Goal: Transaction & Acquisition: Download file/media

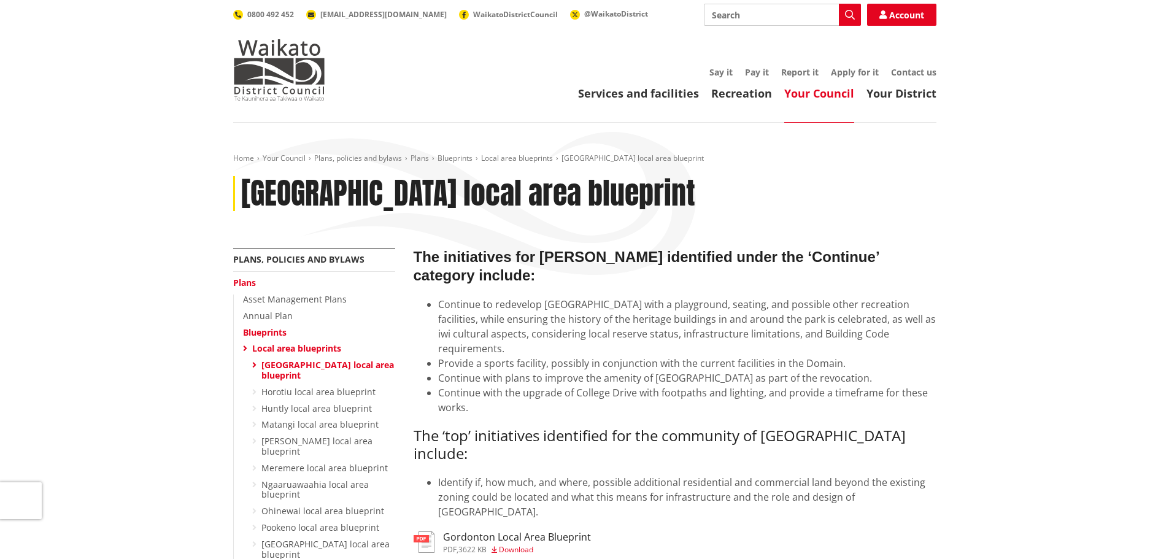
click at [524, 544] on span "Download" at bounding box center [516, 549] width 34 height 10
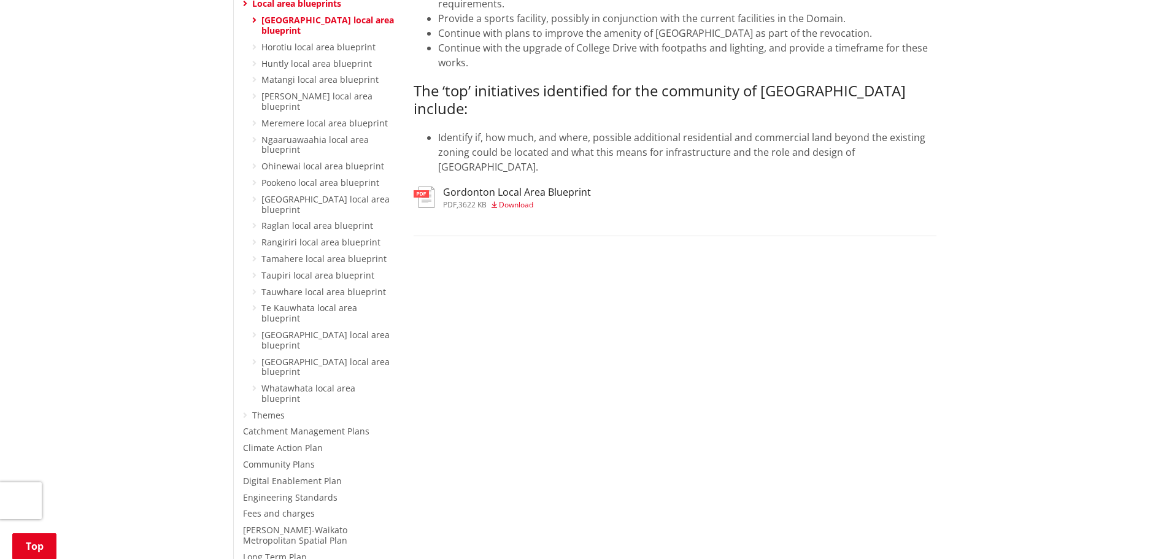
scroll to position [350, 0]
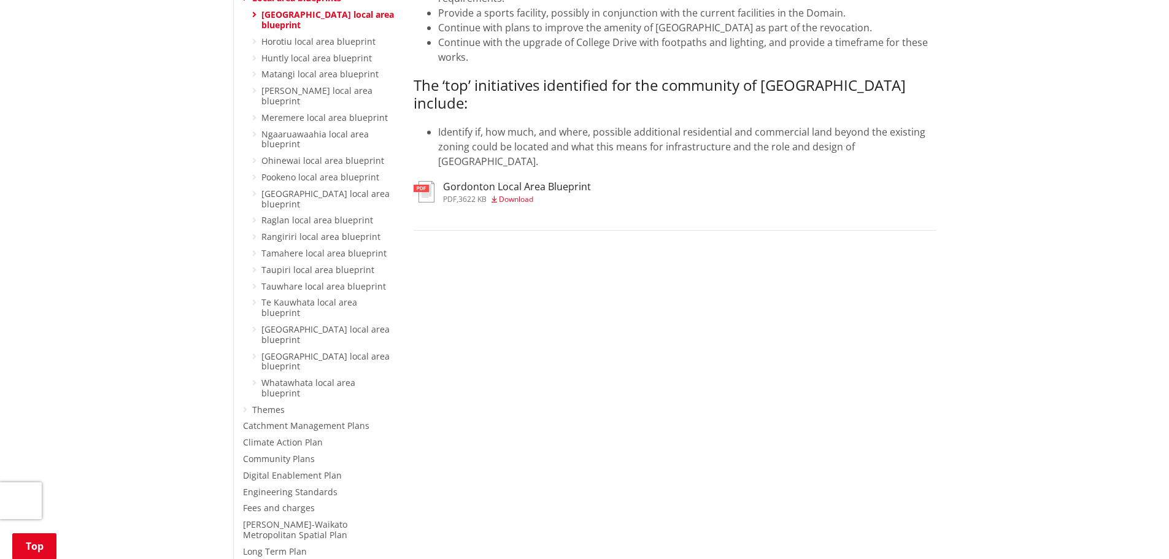
click at [254, 15] on icon at bounding box center [254, 14] width 4 height 9
click at [310, 17] on link "[GEOGRAPHIC_DATA] local area blueprint" at bounding box center [327, 20] width 133 height 22
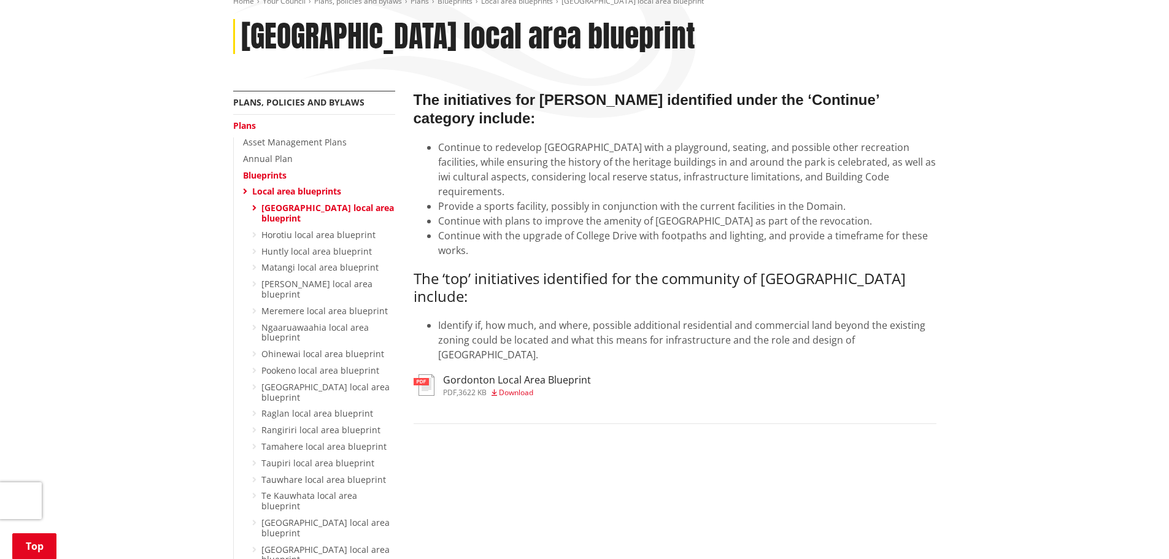
scroll to position [155, 0]
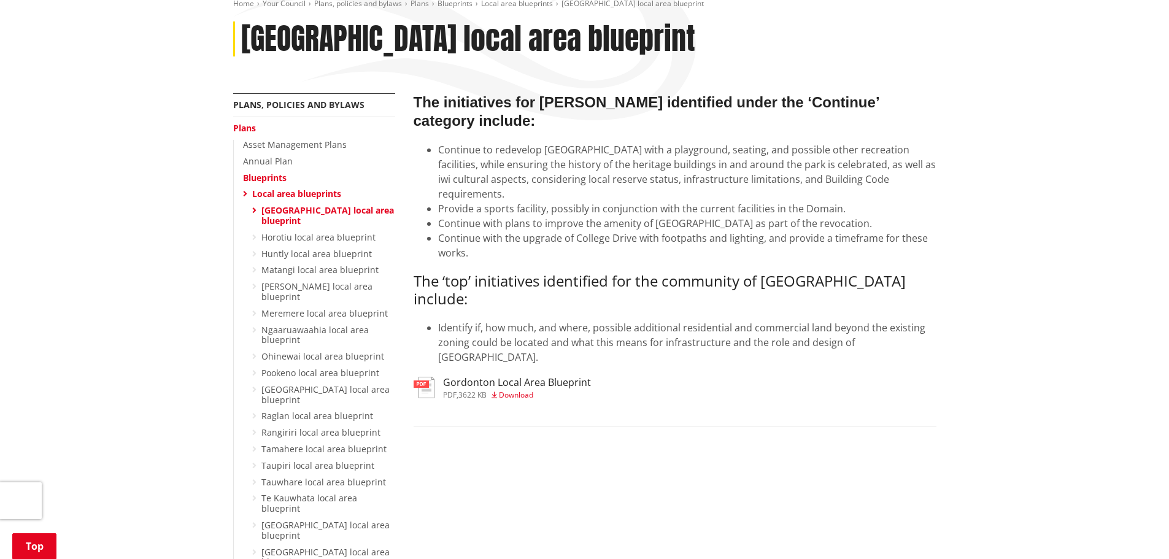
click at [510, 390] on span "Download" at bounding box center [516, 395] width 34 height 10
